Goal: Information Seeking & Learning: Learn about a topic

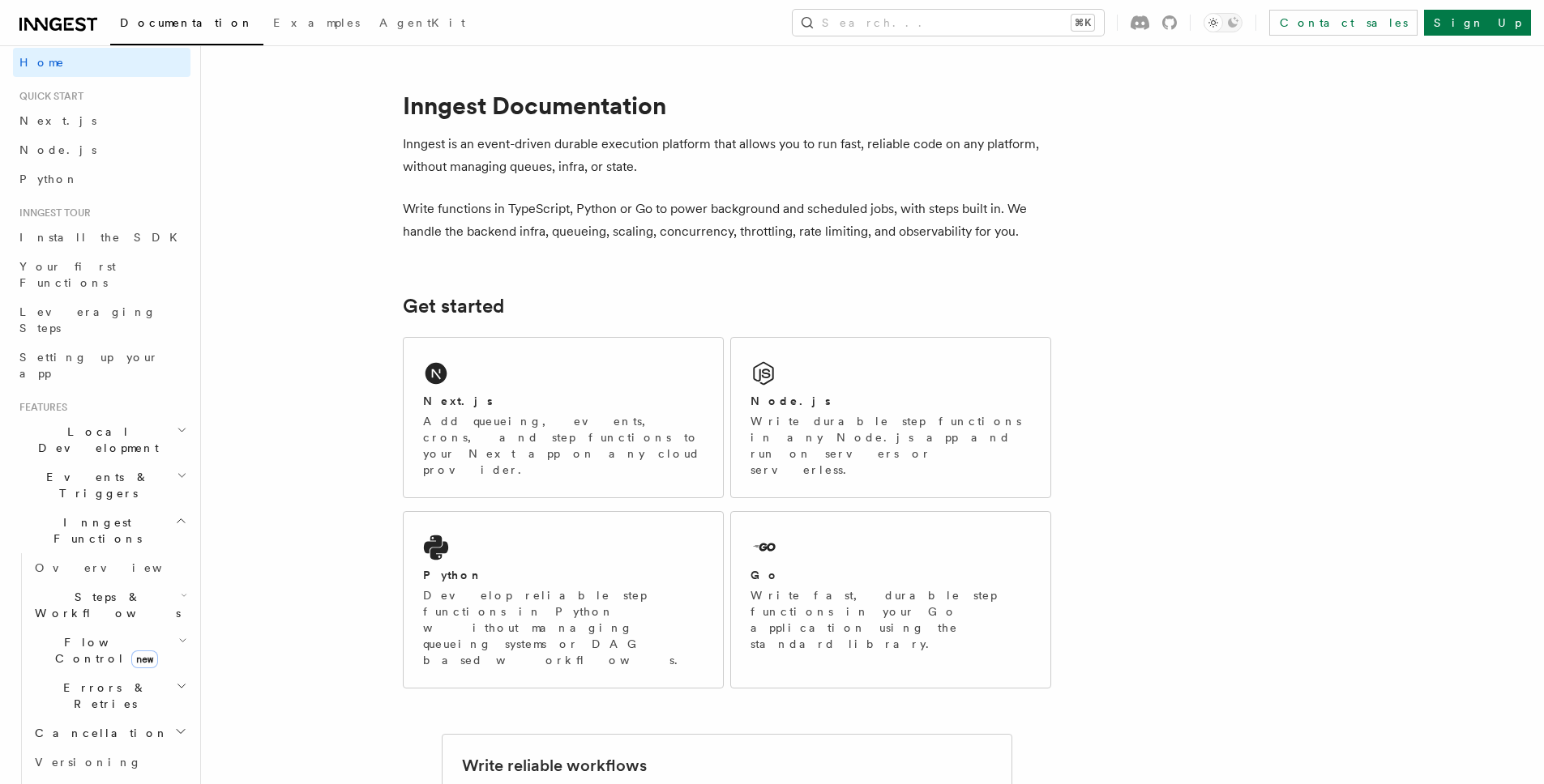
scroll to position [178, 0]
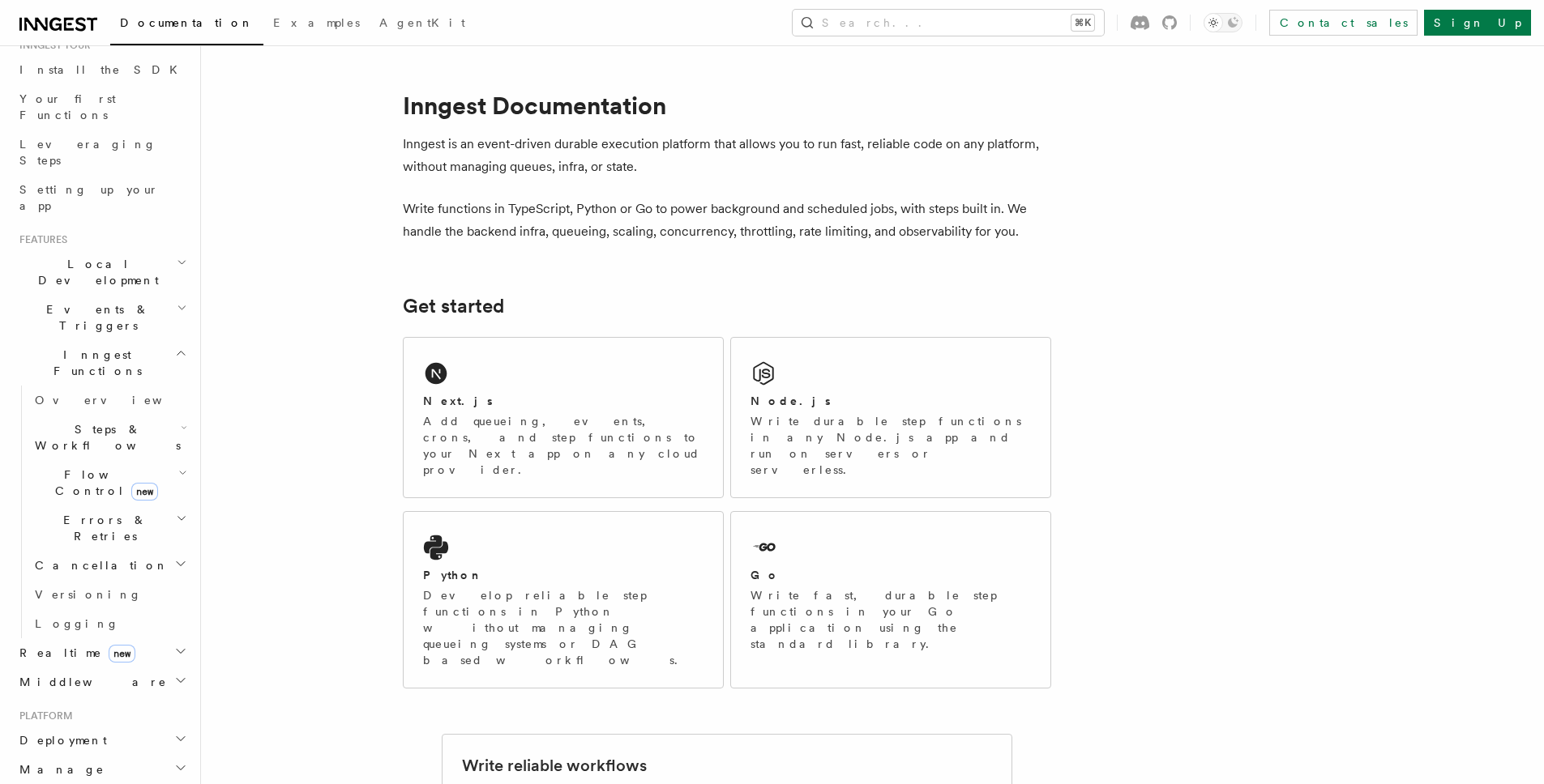
click at [141, 783] on h2 "Monitor" at bounding box center [101, 798] width 177 height 29
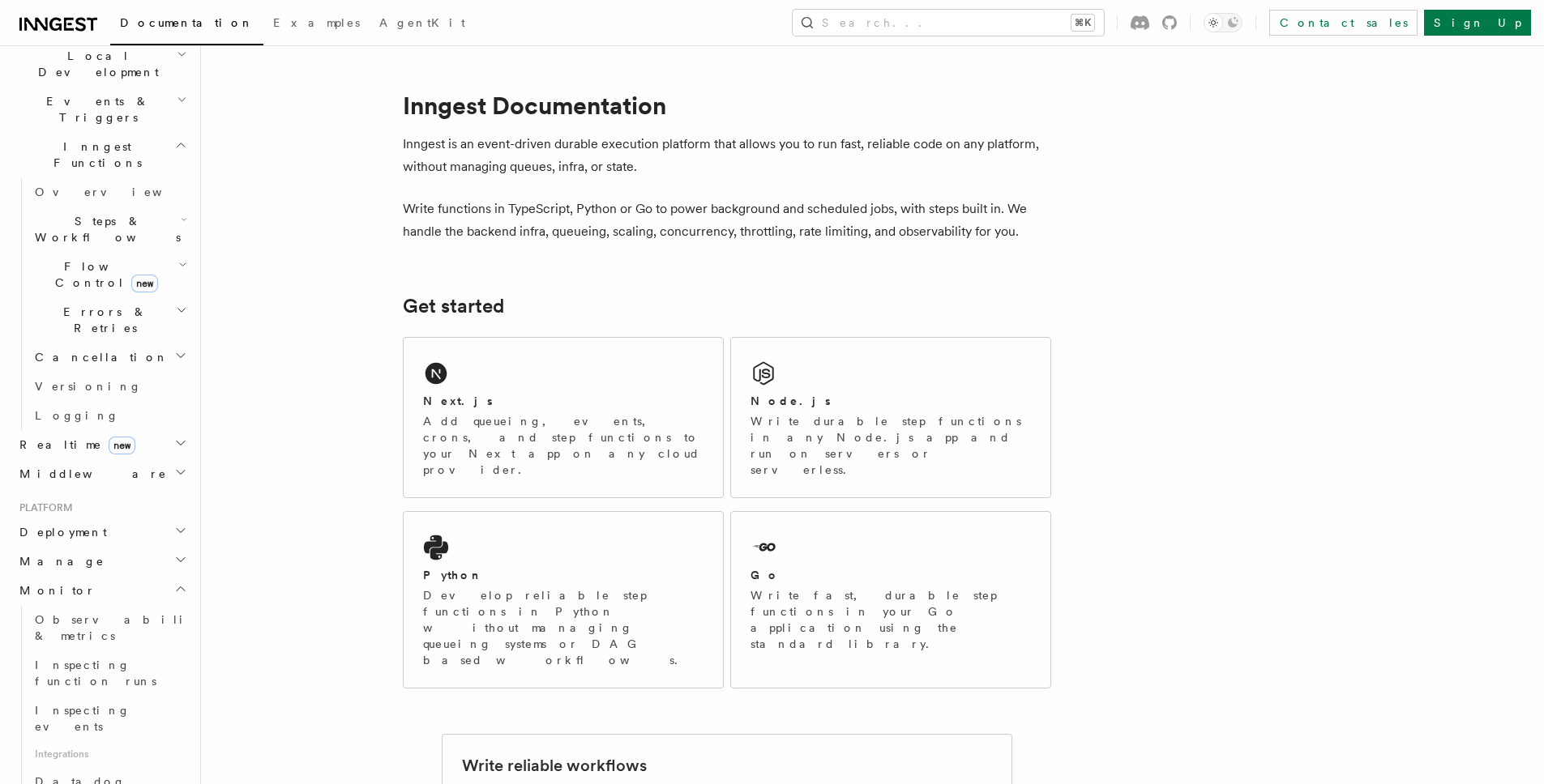
scroll to position [487, 0]
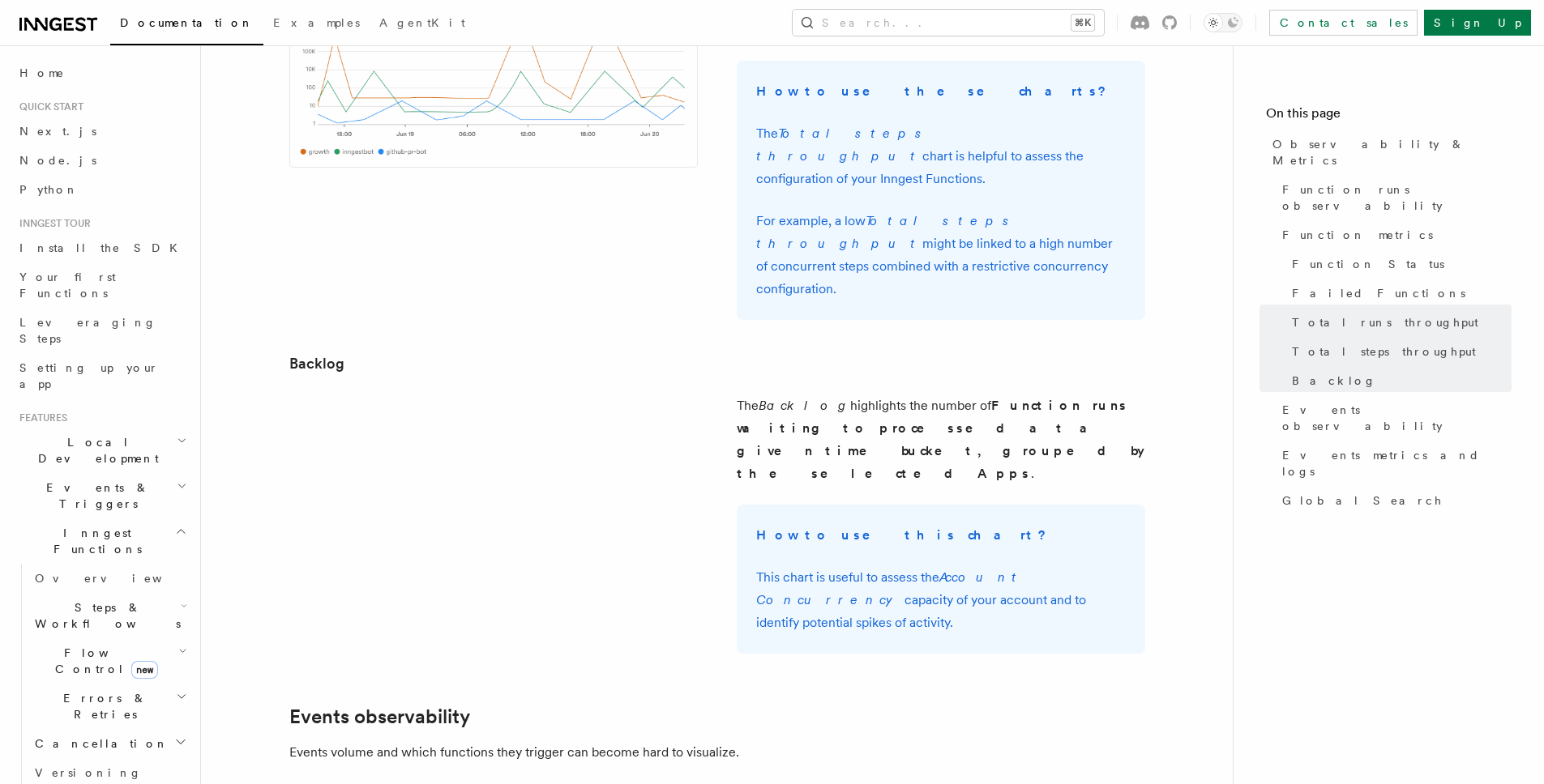
scroll to position [3262, 0]
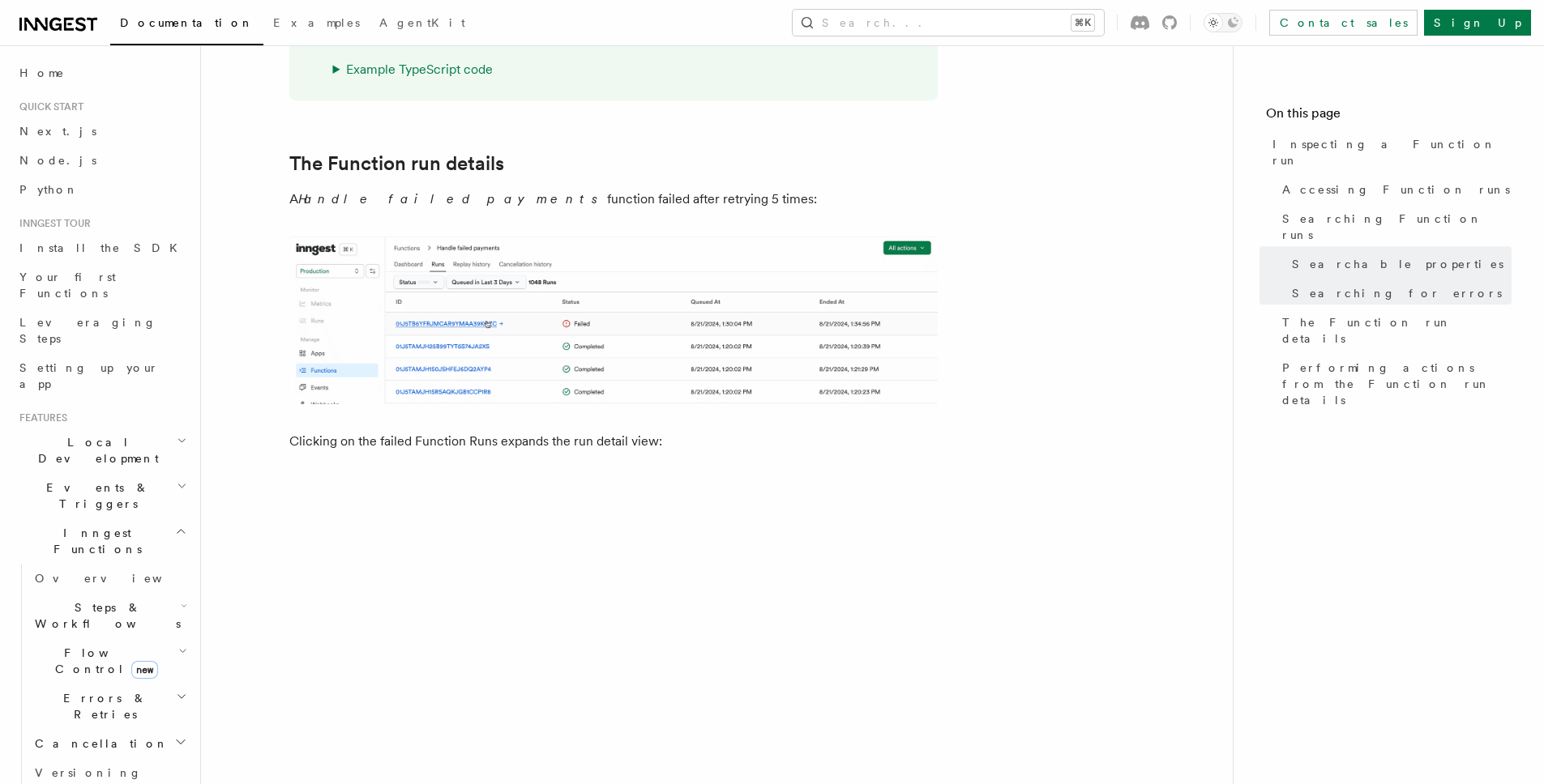
scroll to position [2392, 0]
